Goal: Task Accomplishment & Management: Use online tool/utility

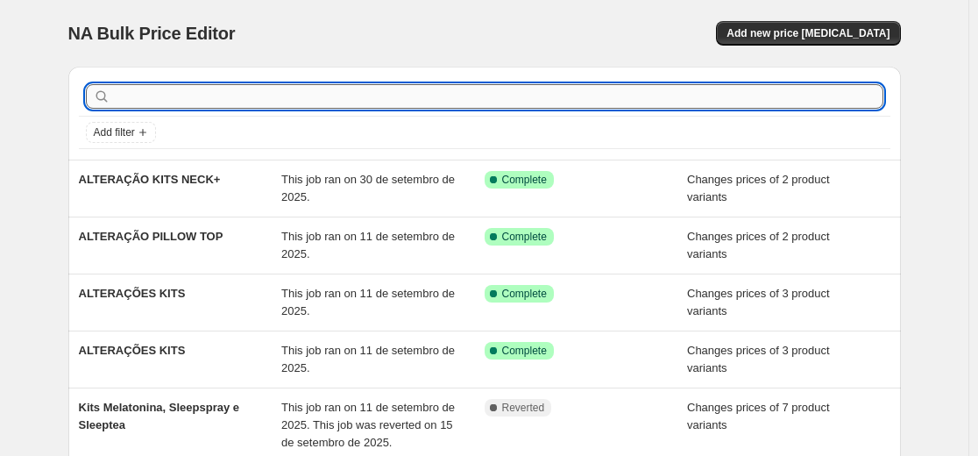
click at [141, 104] on input "text" at bounding box center [499, 96] width 770 height 25
type input "CAMA DE HOTEL"
